Goal: Task Accomplishment & Management: Complete application form

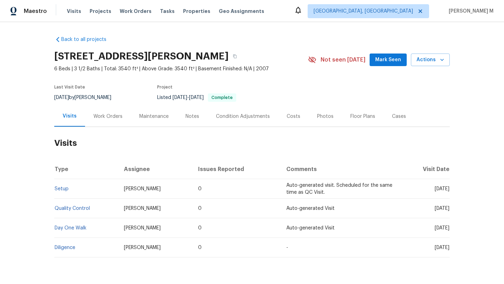
drag, startPoint x: 419, startPoint y: 188, endPoint x: 433, endPoint y: 188, distance: 14.0
click at [434, 188] on span "Fri, Sep 12 2025" at bounding box center [441, 188] width 15 height 5
copy span "Sep 12"
click at [94, 118] on div "Work Orders" at bounding box center [107, 116] width 29 height 7
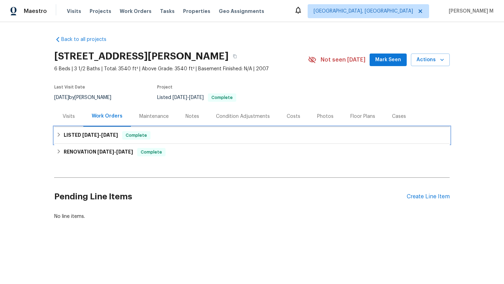
click at [89, 138] on h6 "LISTED 9/16/25 - 9/17/25" at bounding box center [91, 135] width 54 height 8
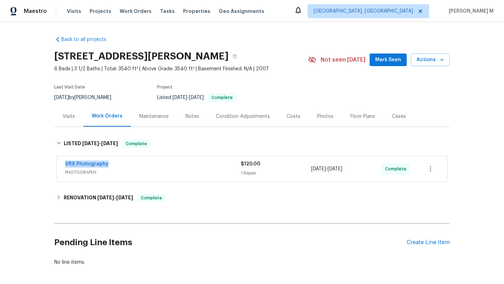
drag, startPoint x: 59, startPoint y: 164, endPoint x: 131, endPoint y: 164, distance: 72.0
click at [131, 164] on div "VRX Photography PHOTOGRAPHY $120.00 1 Repair 9/16/2025 - 9/17/2025 Complete" at bounding box center [252, 168] width 390 height 25
copy link "VRX Photography"
click at [392, 119] on div "Cases" at bounding box center [399, 116] width 14 height 7
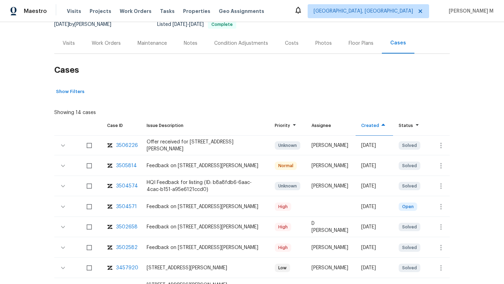
scroll to position [80, 0]
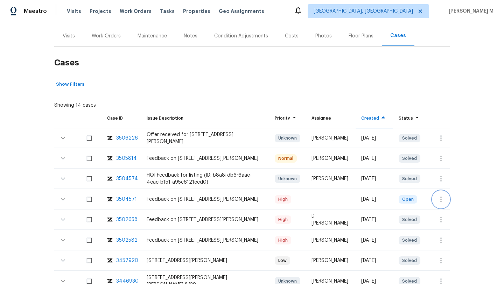
click at [436, 195] on icon "button" at bounding box center [440, 199] width 8 height 8
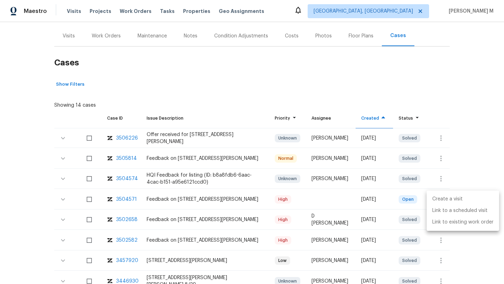
click at [441, 199] on li "Create a visit" at bounding box center [462, 199] width 72 height 12
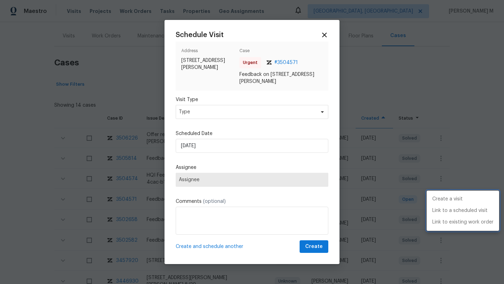
click at [222, 112] on div at bounding box center [252, 142] width 504 height 284
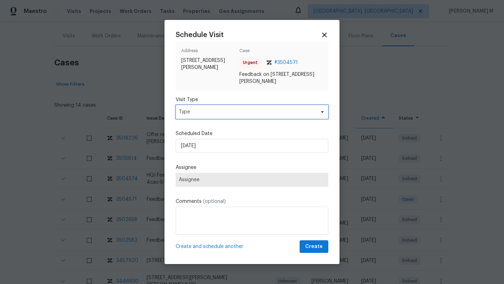
click at [221, 114] on span "Type" at bounding box center [247, 111] width 136 height 7
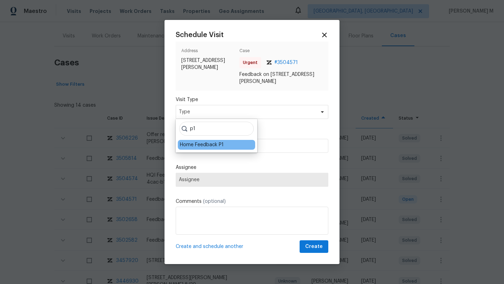
type input "p1"
click at [211, 146] on div "Home Feedback P1" at bounding box center [202, 144] width 44 height 7
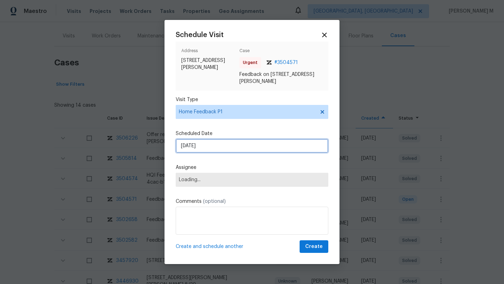
click at [213, 147] on input "22/09/2025" at bounding box center [252, 146] width 152 height 14
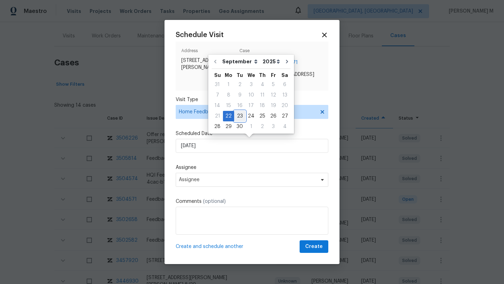
click at [238, 116] on div "23" at bounding box center [239, 116] width 11 height 10
type input "23/09/2025"
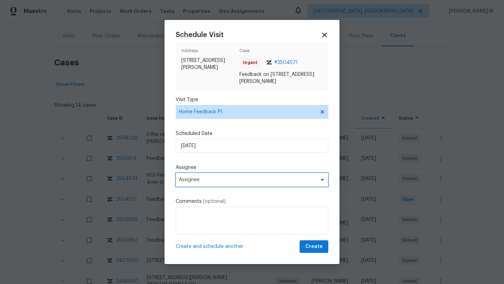
click at [198, 178] on span "Assignee" at bounding box center [247, 180] width 137 height 6
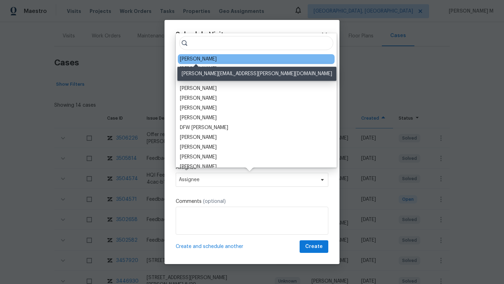
click at [204, 59] on div "Jason Bouque" at bounding box center [198, 59] width 37 height 7
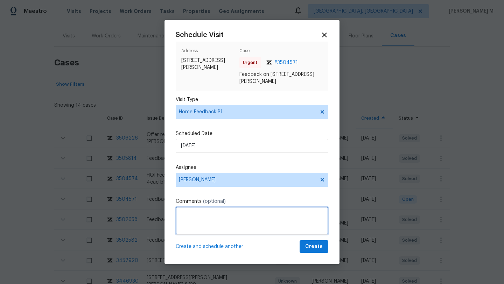
click at [185, 219] on textarea at bounding box center [252, 221] width 152 height 28
paste textarea "Sep 22"
paste textarea "The last two showings left feedback that they were not able to unlock the door."
paste textarea "Kindly complete the visit and update if any WO needs to be created. Thank you"
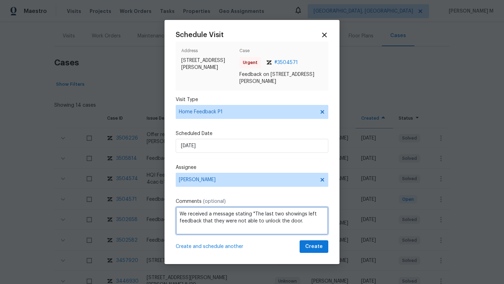
paste textarea "Kindly complete the visit and update if any WO needs to be created. Thank you"
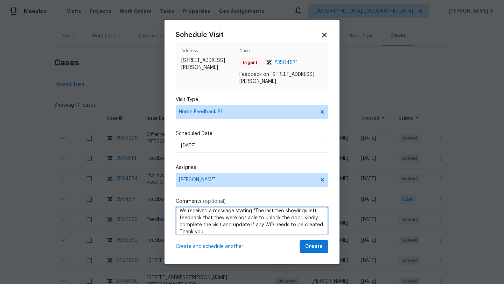
scroll to position [8, 0]
type textarea "We received a message stating "The last two showings left feedback that they we…"
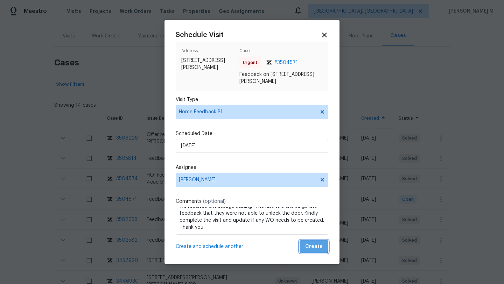
click at [305, 246] on span "Create" at bounding box center [313, 246] width 17 height 9
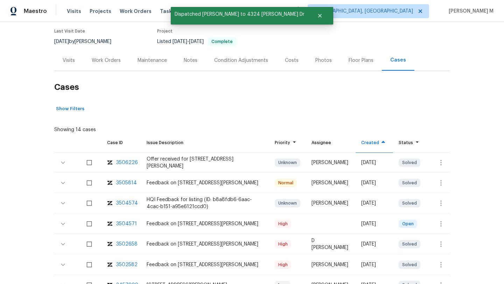
scroll to position [53, 0]
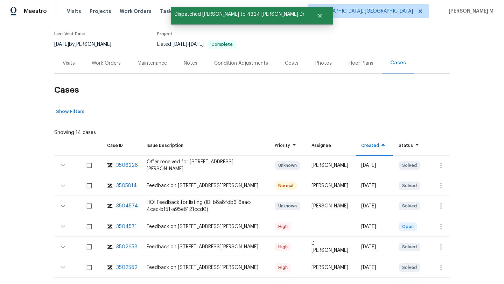
click at [71, 70] on div "Visits" at bounding box center [68, 63] width 29 height 21
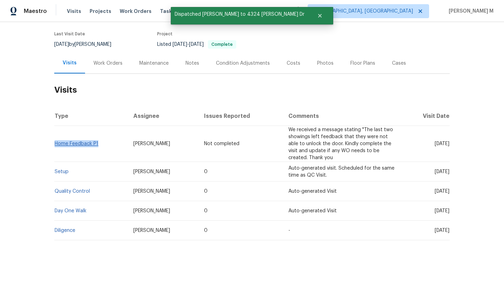
drag, startPoint x: 100, startPoint y: 145, endPoint x: 53, endPoint y: 144, distance: 47.2
click at [54, 144] on td "Home Feedback P1" at bounding box center [90, 144] width 73 height 36
copy link "Home Feedback P1"
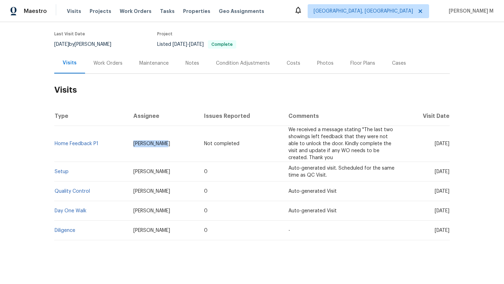
drag, startPoint x: 127, startPoint y: 145, endPoint x: 164, endPoint y: 145, distance: 36.7
click at [164, 145] on td "Jason Bouque" at bounding box center [163, 144] width 71 height 36
copy span "Jason Bouque"
drag, startPoint x: 421, startPoint y: 143, endPoint x: 432, endPoint y: 144, distance: 10.5
click at [434, 144] on span "Tue, Sep 23 2025" at bounding box center [441, 143] width 15 height 5
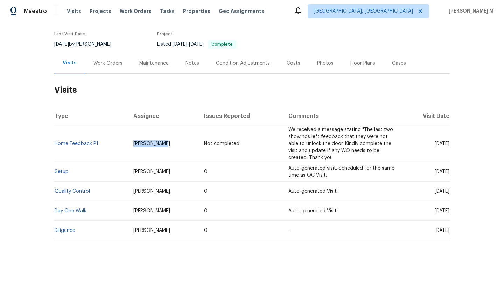
copy span "Sep 23"
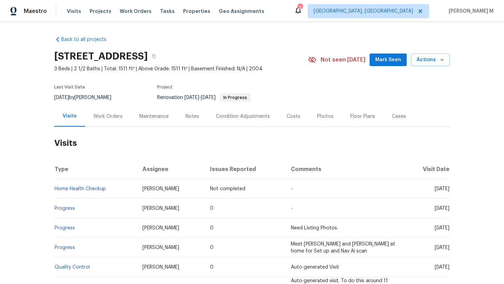
drag, startPoint x: 418, startPoint y: 189, endPoint x: 433, endPoint y: 189, distance: 15.7
click at [434, 189] on span "Mon, Sep 29 2025" at bounding box center [441, 188] width 15 height 5
copy span "Sep 29"
click at [97, 111] on div "Work Orders" at bounding box center [108, 116] width 46 height 21
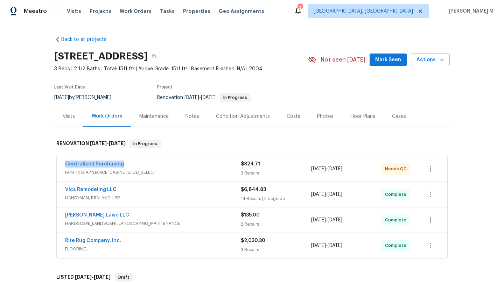
drag, startPoint x: 54, startPoint y: 166, endPoint x: 143, endPoint y: 165, distance: 88.8
click at [143, 165] on div "Centralized Purchasing PAINTING, APPLIANCE, CABINETS, OD_SELECT $824.71 3 Repai…" at bounding box center [252, 168] width 390 height 25
copy link "Centralized Purchasing"
drag, startPoint x: 307, startPoint y: 169, endPoint x: 368, endPoint y: 169, distance: 60.5
click at [368, 169] on div "Centralized Purchasing PAINTING, APPLIANCE, CABINETS, OD_SELECT $824.71 3 Repai…" at bounding box center [243, 169] width 357 height 17
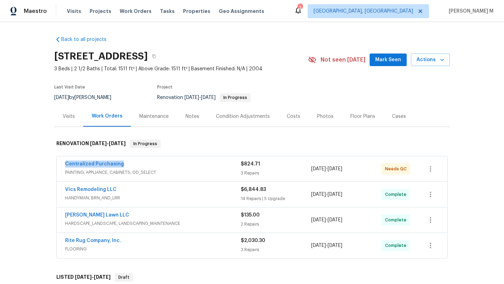
copy div "3 Repairs 9/10/2025 - 9/10/2025"
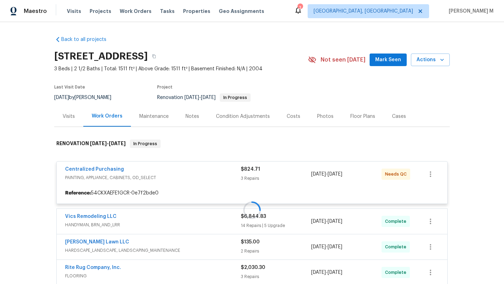
click at [305, 175] on div at bounding box center [251, 210] width 395 height 155
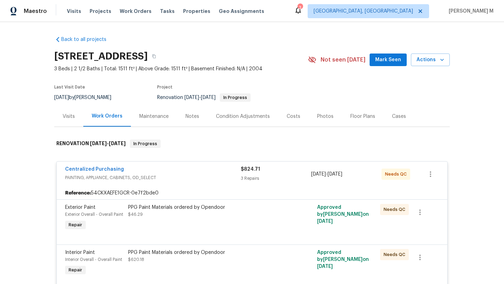
copy span "9/10/2025 - 9/10/2025"
drag, startPoint x: 308, startPoint y: 175, endPoint x: 358, endPoint y: 175, distance: 49.3
click at [342, 175] on span "9/10/2025 - 9/10/2025" at bounding box center [326, 174] width 31 height 7
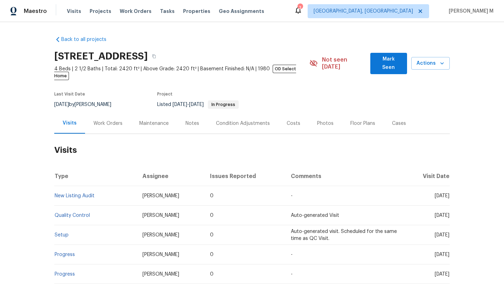
drag, startPoint x: 418, startPoint y: 190, endPoint x: 433, endPoint y: 191, distance: 14.7
click at [434, 193] on span "[DATE]" at bounding box center [441, 195] width 15 height 5
copy span "Aug 25"
click at [110, 120] on div "Work Orders" at bounding box center [107, 123] width 29 height 7
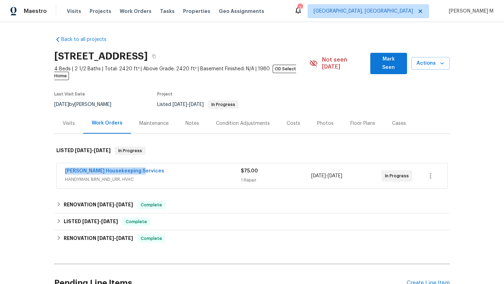
copy link "Arelis Housekeeping Services"
drag, startPoint x: 56, startPoint y: 165, endPoint x: 137, endPoint y: 165, distance: 81.1
click at [137, 165] on div "Arelis Housekeeping Services HANDYMAN, BRN_AND_LRR, HVAC $75.00 1 Repair 9/19/2…" at bounding box center [252, 175] width 390 height 25
click at [142, 168] on div "Arelis Housekeeping Services" at bounding box center [153, 172] width 176 height 8
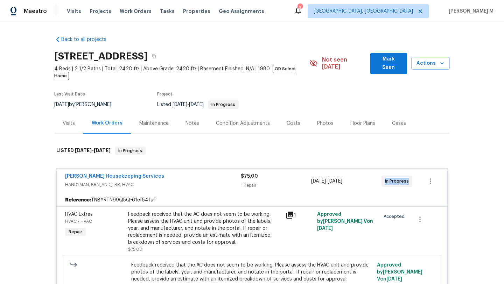
drag, startPoint x: 380, startPoint y: 174, endPoint x: 407, endPoint y: 174, distance: 27.3
click at [407, 176] on div "In Progress" at bounding box center [396, 181] width 31 height 11
copy span "In Progress"
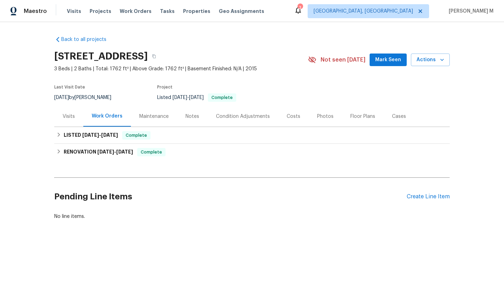
click at [62, 123] on div "Visits" at bounding box center [68, 116] width 29 height 21
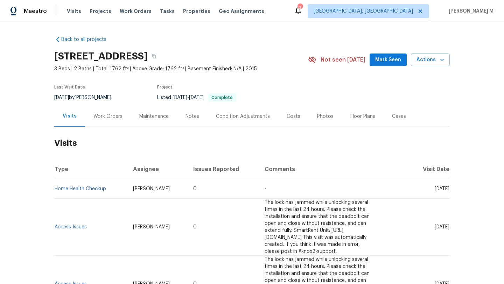
drag, startPoint x: 419, startPoint y: 189, endPoint x: 433, endPoint y: 190, distance: 14.0
click at [434, 190] on span "[DATE]" at bounding box center [441, 188] width 15 height 5
copy span "Sep 22"
click at [107, 116] on div "Work Orders" at bounding box center [107, 116] width 29 height 7
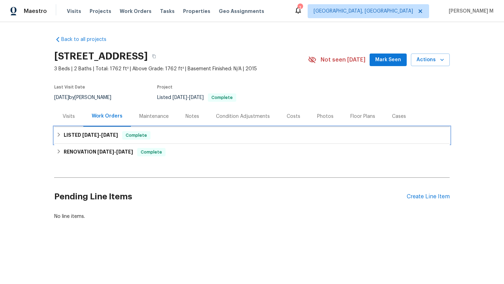
click at [82, 137] on span "6/21/25" at bounding box center [90, 135] width 17 height 5
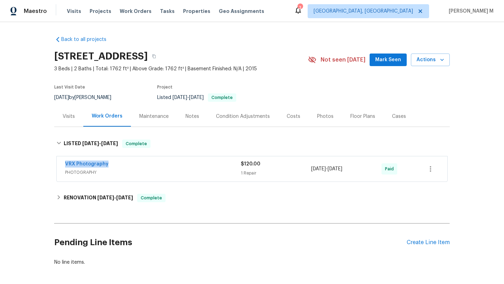
drag, startPoint x: 61, startPoint y: 162, endPoint x: 126, endPoint y: 162, distance: 65.4
click at [126, 162] on div "VRX Photography PHOTOGRAPHY $120.00 1 Repair 6/21/2025 - 6/23/2025 Paid" at bounding box center [252, 168] width 390 height 25
copy link "VRX Photography"
drag, startPoint x: 308, startPoint y: 169, endPoint x: 358, endPoint y: 170, distance: 49.3
click at [342, 170] on span "6/21/2025 - 6/23/2025" at bounding box center [326, 168] width 31 height 7
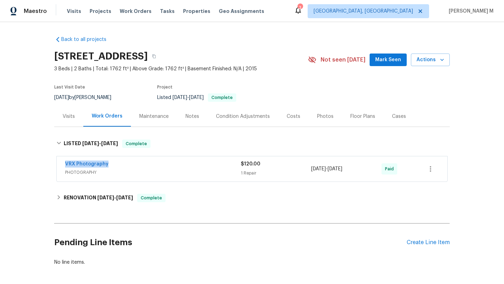
copy span "6/21/2025 - 6/23/2025"
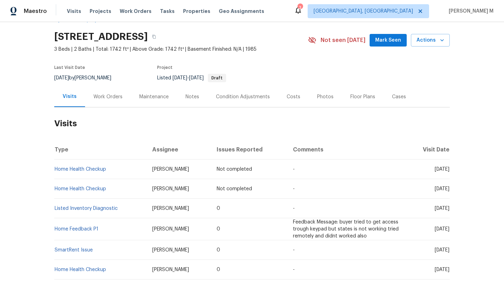
scroll to position [20, 0]
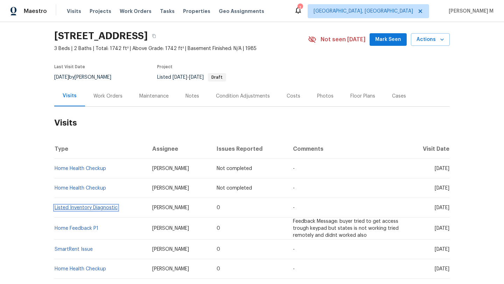
click at [112, 206] on link "Listed Inventory Diagnostic" at bounding box center [86, 207] width 63 height 5
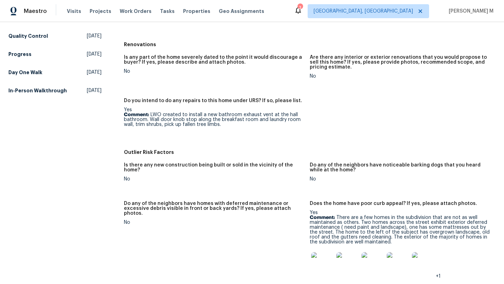
scroll to position [192, 0]
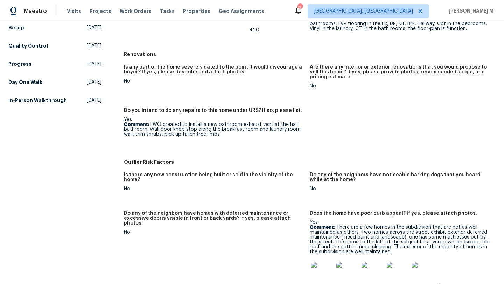
click at [391, 3] on div "Maestro Visits Projects Work Orders Tasks Properties Geo Assignments 3 [GEOGRAP…" at bounding box center [252, 11] width 504 height 22
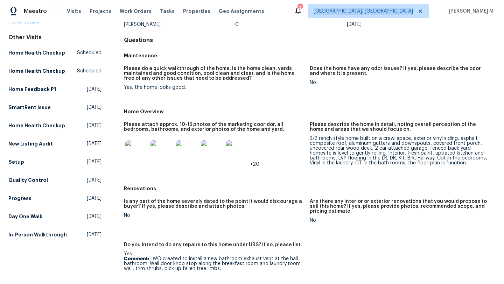
scroll to position [47, 0]
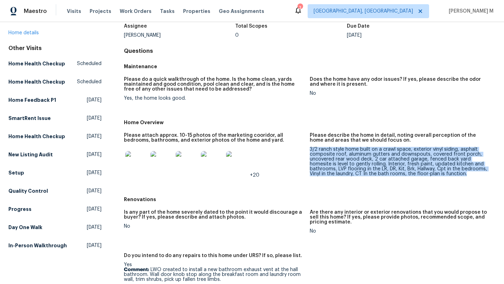
drag, startPoint x: 306, startPoint y: 148, endPoint x: 462, endPoint y: 175, distance: 157.9
click at [462, 175] on div "3/2 ranch style home built on a crawl space, exterior vinyl siding, asphalt com…" at bounding box center [400, 161] width 180 height 29
copy div "3/2 ranch style home built on a crawl space, exterior vinyl siding, asphalt com…"
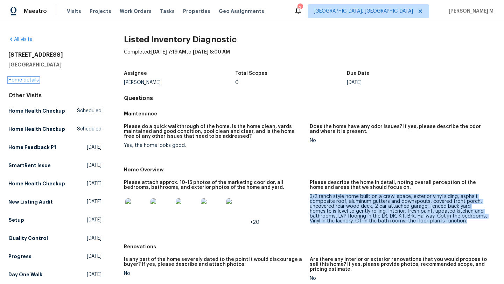
click at [33, 79] on link "Home details" at bounding box center [23, 80] width 30 height 5
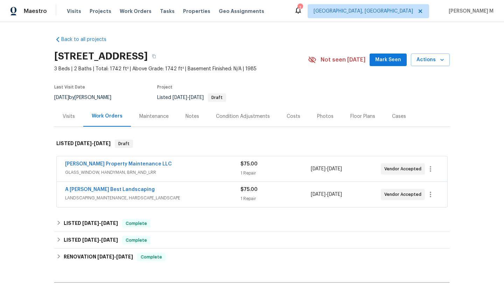
click at [181, 170] on span "GLASS_WINDOW, HANDYMAN, BRN_AND_LRR" at bounding box center [152, 172] width 175 height 7
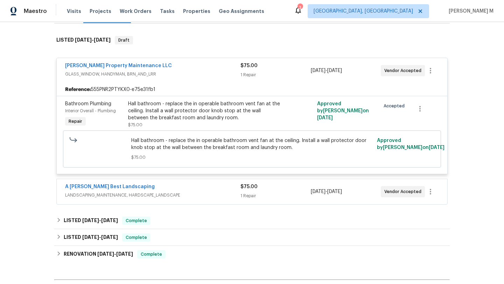
scroll to position [111, 0]
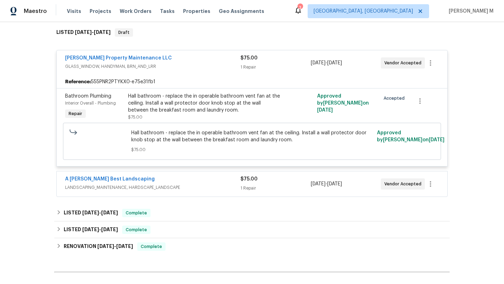
click at [196, 184] on div "A [PERSON_NAME] Best Landscaping" at bounding box center [152, 180] width 175 height 8
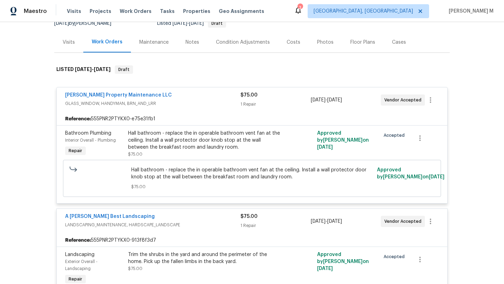
scroll to position [69, 0]
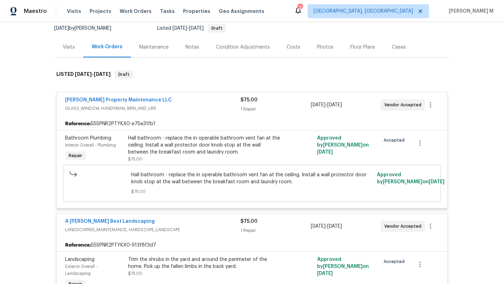
click at [67, 50] on div "Visits" at bounding box center [68, 47] width 29 height 21
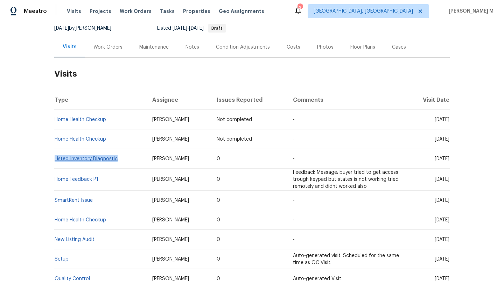
copy link "Listed Inventory Diagnostic"
drag, startPoint x: 119, startPoint y: 159, endPoint x: 52, endPoint y: 159, distance: 66.8
click at [54, 159] on td "Listed Inventory Diagnostic" at bounding box center [100, 159] width 92 height 20
